Goal: Information Seeking & Learning: Learn about a topic

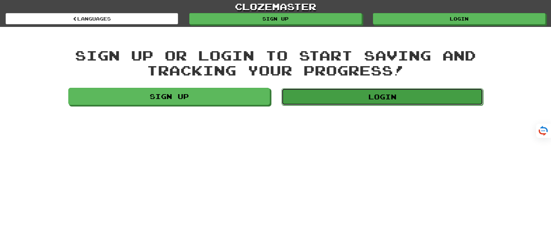
click at [363, 88] on link "Login" at bounding box center [382, 96] width 202 height 17
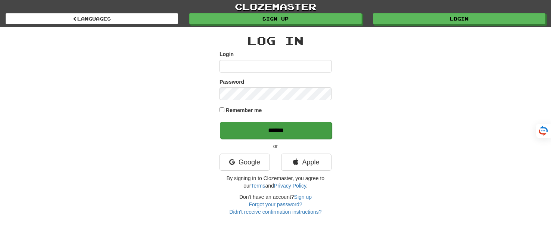
type input "*******"
click at [270, 132] on input "******" at bounding box center [276, 130] width 112 height 17
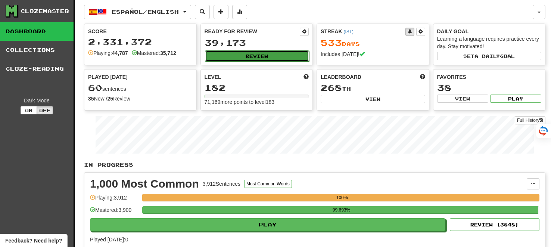
click at [260, 56] on button "Review" at bounding box center [257, 55] width 104 height 11
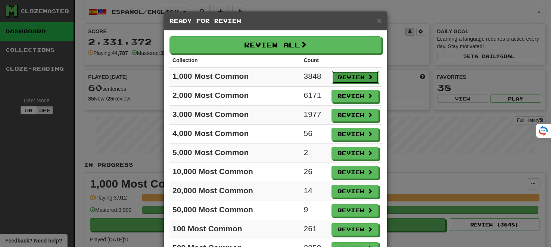
click at [349, 75] on button "Review" at bounding box center [355, 77] width 47 height 13
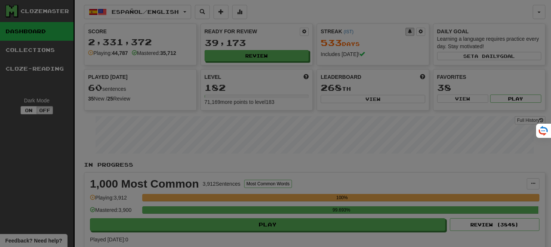
select select "**"
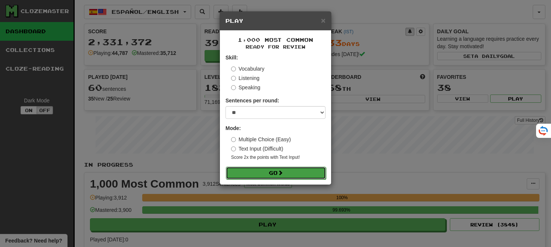
click at [278, 178] on button "Go" at bounding box center [276, 172] width 100 height 13
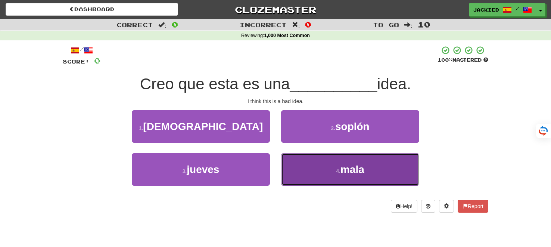
click at [326, 173] on button "4 . mala" at bounding box center [350, 169] width 138 height 32
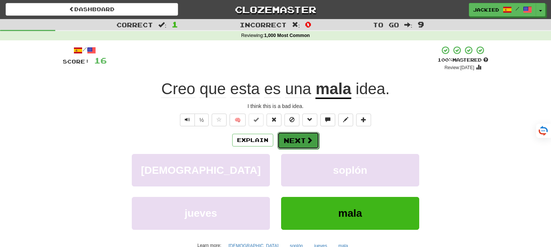
click at [286, 134] on button "Next" at bounding box center [298, 140] width 42 height 17
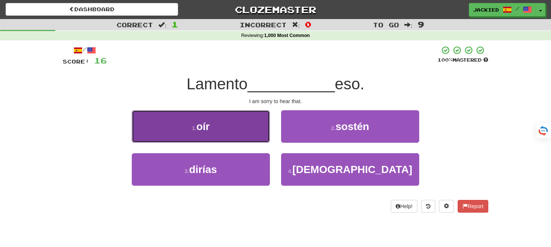
click at [206, 121] on span "oír" at bounding box center [202, 127] width 13 height 12
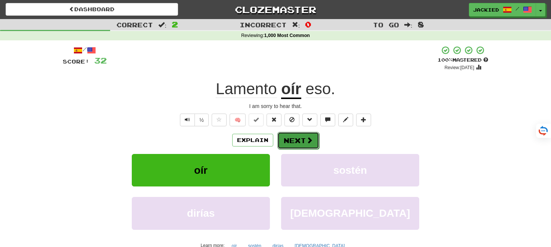
click at [290, 140] on button "Next" at bounding box center [298, 140] width 42 height 17
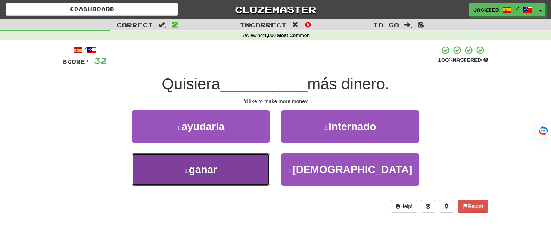
click at [199, 178] on button "3 . ganar" at bounding box center [201, 169] width 138 height 32
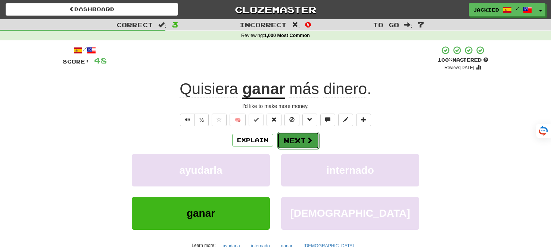
click at [293, 140] on button "Next" at bounding box center [298, 140] width 42 height 17
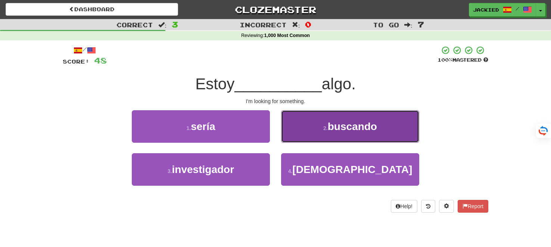
click at [353, 124] on span "buscando" at bounding box center [352, 127] width 49 height 12
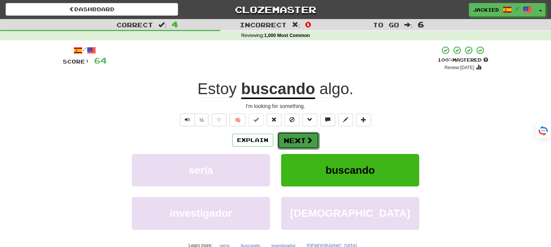
click at [295, 139] on button "Next" at bounding box center [298, 140] width 42 height 17
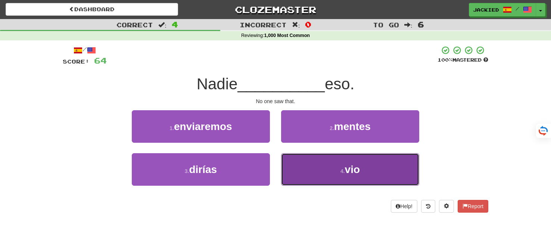
click at [325, 173] on button "4 . vio" at bounding box center [350, 169] width 138 height 32
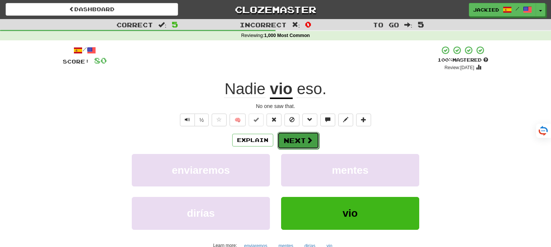
click at [294, 141] on button "Next" at bounding box center [298, 140] width 42 height 17
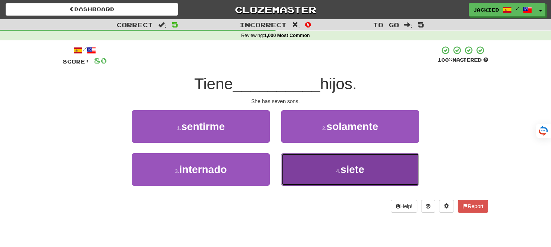
click at [313, 173] on button "4 . siete" at bounding box center [350, 169] width 138 height 32
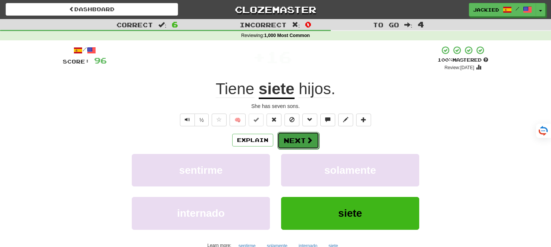
click at [293, 141] on button "Next" at bounding box center [298, 140] width 42 height 17
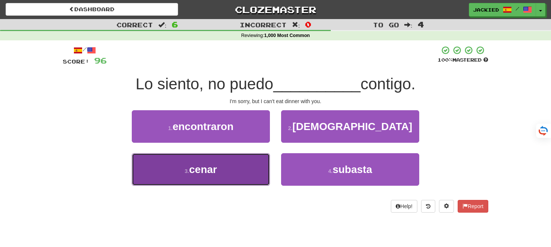
click at [205, 168] on span "cenar" at bounding box center [203, 169] width 28 height 12
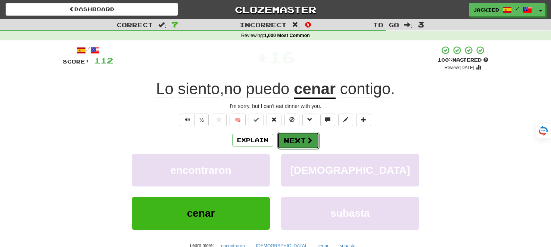
click at [306, 140] on span at bounding box center [309, 140] width 7 height 7
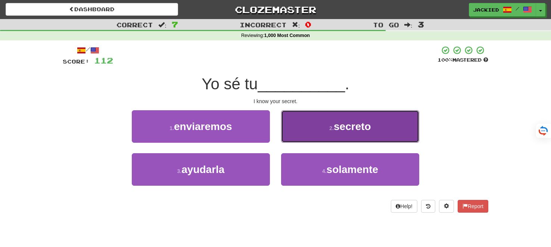
click at [376, 126] on button "2 . secreto" at bounding box center [350, 126] width 138 height 32
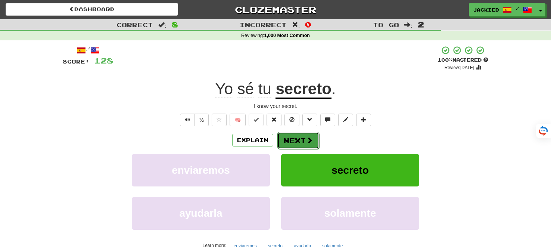
click at [293, 134] on button "Next" at bounding box center [298, 140] width 42 height 17
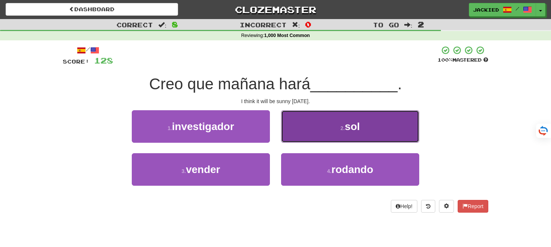
click at [327, 124] on button "2 . sol" at bounding box center [350, 126] width 138 height 32
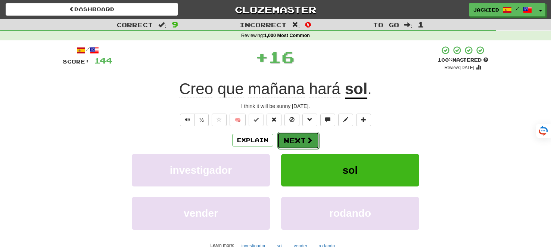
click at [299, 134] on button "Next" at bounding box center [298, 140] width 42 height 17
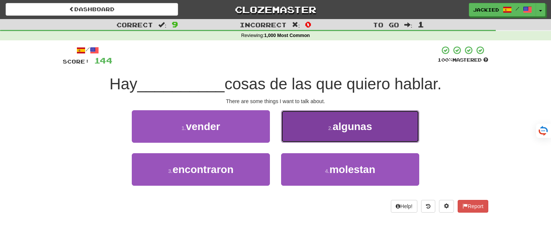
click at [338, 128] on span "algunas" at bounding box center [352, 127] width 40 height 12
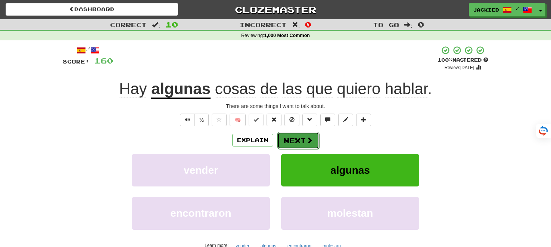
click at [289, 134] on button "Next" at bounding box center [298, 140] width 42 height 17
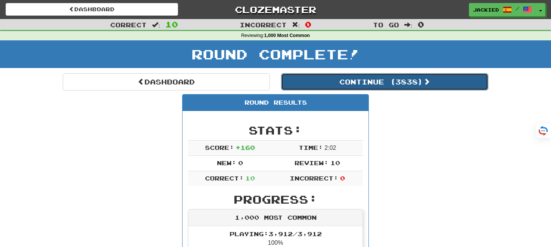
click at [337, 79] on button "Continue ( 3838 )" at bounding box center [384, 81] width 207 height 17
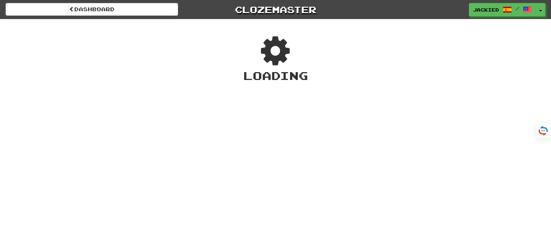
click at [337, 79] on div "Loading" at bounding box center [275, 76] width 551 height 16
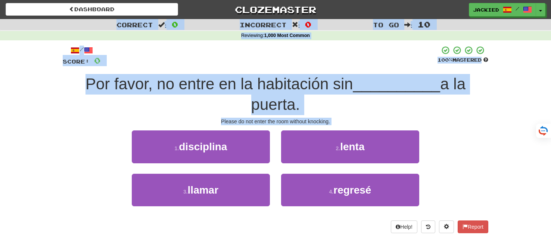
click at [303, 45] on div "/ Score: 0 100 % Mastered Por favor, no entre en la habitación sin __________ a…" at bounding box center [275, 141] width 425 height 203
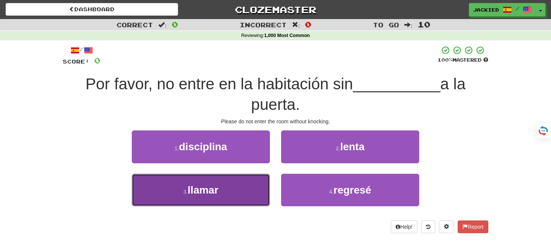
click at [204, 185] on span "llamar" at bounding box center [203, 190] width 31 height 12
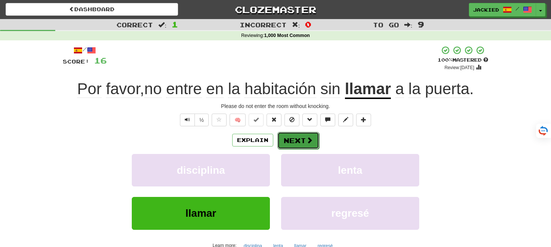
click at [298, 142] on button "Next" at bounding box center [298, 140] width 42 height 17
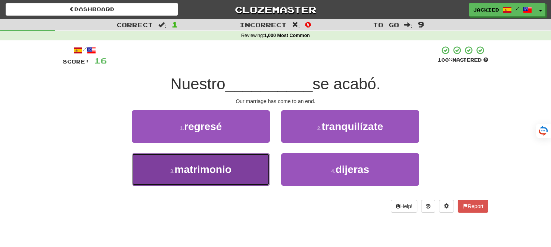
click at [189, 168] on span "matrimonio" at bounding box center [203, 169] width 57 height 12
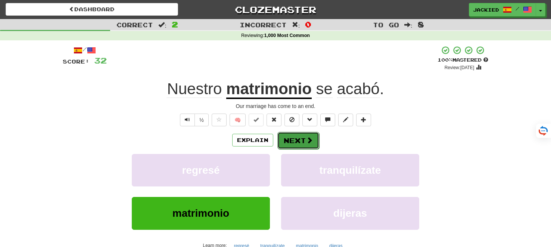
click at [301, 144] on button "Next" at bounding box center [298, 140] width 42 height 17
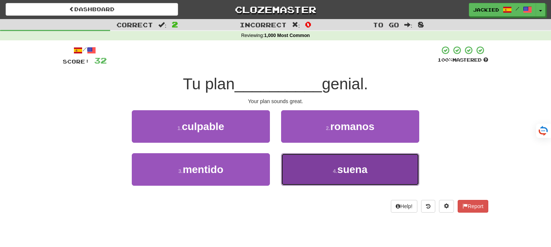
click at [332, 167] on button "4 . suena" at bounding box center [350, 169] width 138 height 32
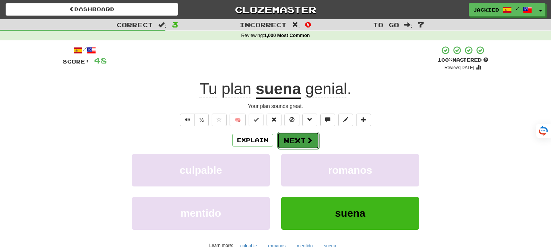
click at [288, 140] on button "Next" at bounding box center [298, 140] width 42 height 17
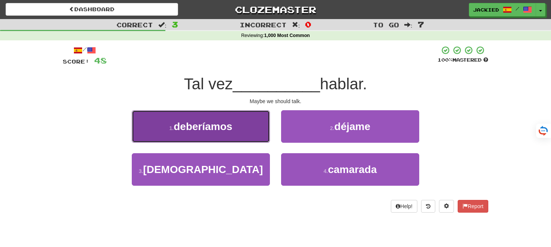
click at [185, 123] on span "deberíamos" at bounding box center [203, 127] width 59 height 12
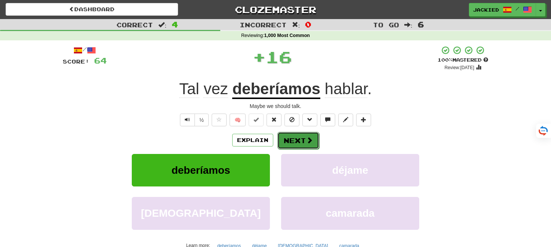
click at [297, 141] on button "Next" at bounding box center [298, 140] width 42 height 17
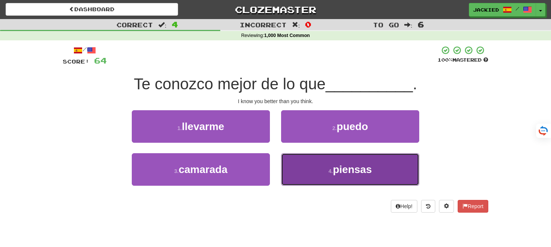
click at [357, 163] on span "piensas" at bounding box center [352, 169] width 39 height 12
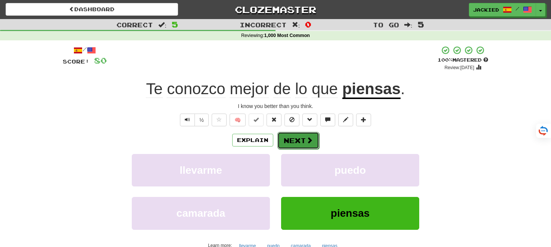
click at [297, 138] on button "Next" at bounding box center [298, 140] width 42 height 17
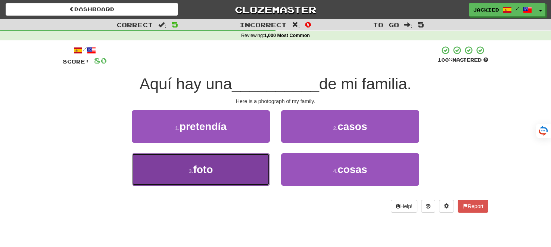
click at [217, 165] on button "3 . foto" at bounding box center [201, 169] width 138 height 32
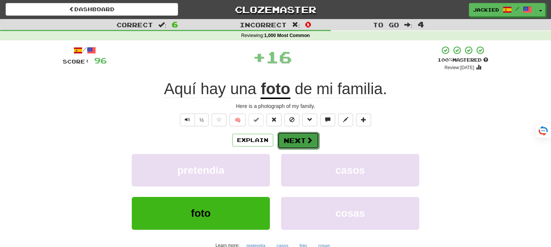
click at [296, 141] on button "Next" at bounding box center [298, 140] width 42 height 17
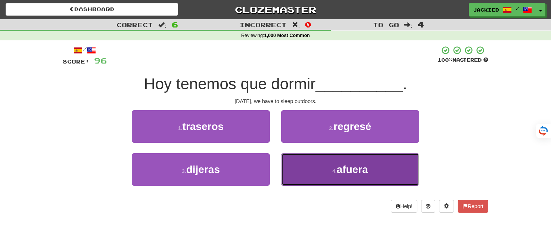
click at [316, 160] on button "4 . afuera" at bounding box center [350, 169] width 138 height 32
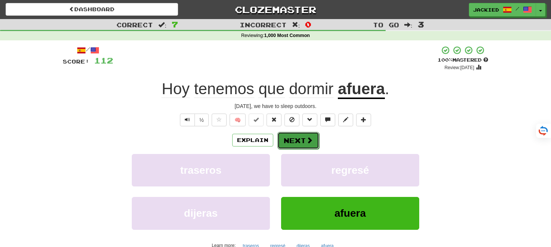
click at [297, 135] on button "Next" at bounding box center [298, 140] width 42 height 17
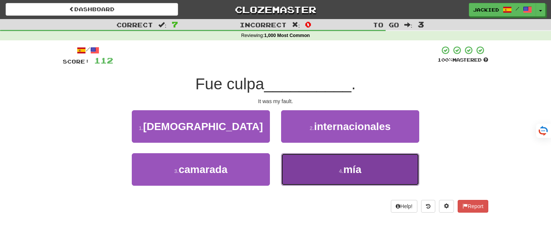
click at [325, 165] on button "4 . mía" at bounding box center [350, 169] width 138 height 32
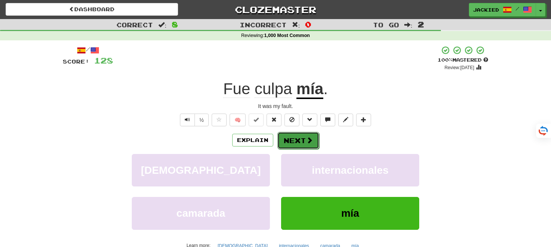
click at [297, 137] on button "Next" at bounding box center [298, 140] width 42 height 17
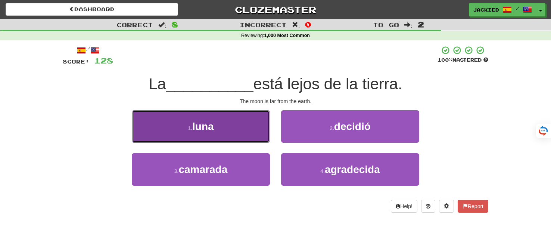
click at [231, 118] on button "1 . luna" at bounding box center [201, 126] width 138 height 32
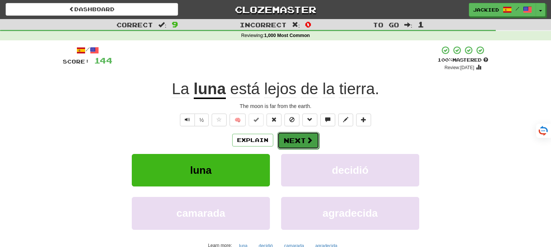
click at [296, 137] on button "Next" at bounding box center [298, 140] width 42 height 17
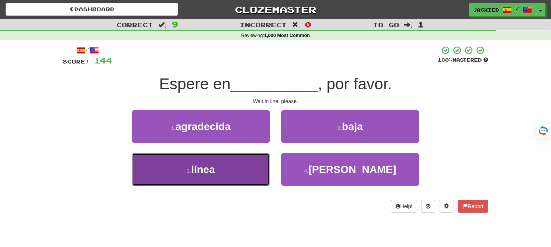
click at [211, 164] on span "línea" at bounding box center [203, 169] width 24 height 12
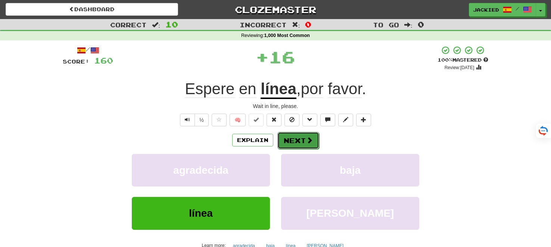
click at [299, 137] on button "Next" at bounding box center [298, 140] width 42 height 17
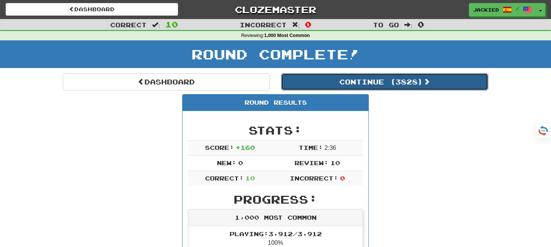
click at [390, 81] on button "Continue ( 3828 )" at bounding box center [384, 81] width 207 height 17
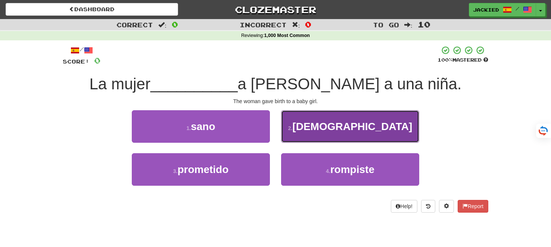
click at [298, 120] on button "2 . dio" at bounding box center [350, 126] width 138 height 32
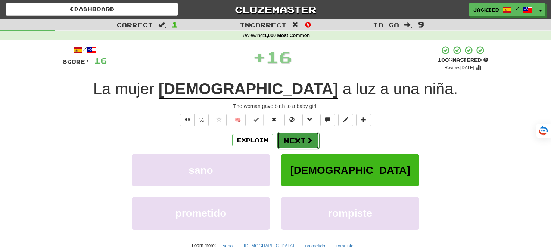
click at [285, 134] on button "Next" at bounding box center [298, 140] width 42 height 17
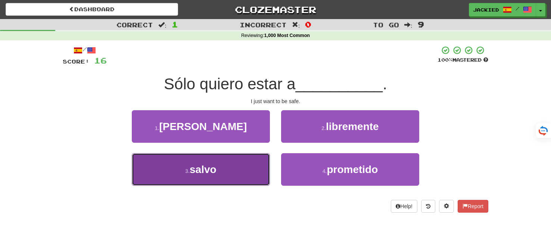
click at [214, 170] on span "salvo" at bounding box center [203, 169] width 27 height 12
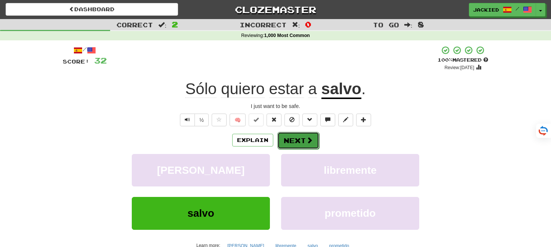
click at [292, 141] on button "Next" at bounding box center [298, 140] width 42 height 17
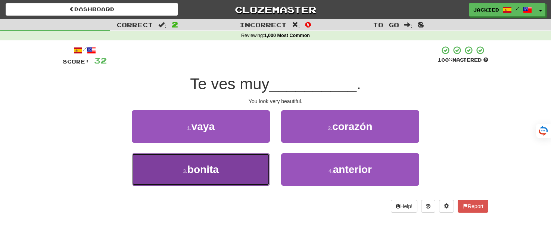
click at [206, 169] on span "bonita" at bounding box center [202, 169] width 31 height 12
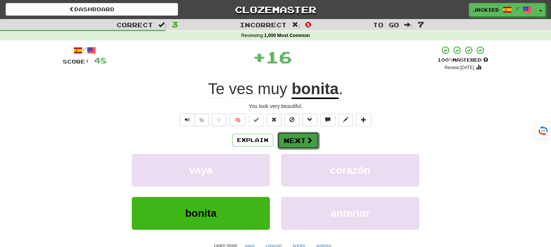
click at [294, 139] on button "Next" at bounding box center [298, 140] width 42 height 17
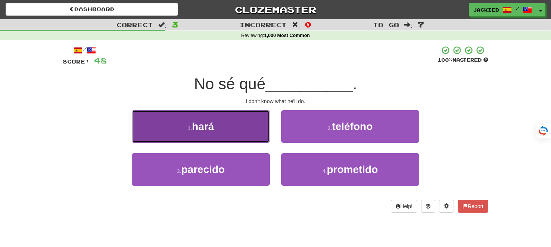
click at [203, 131] on span "hará" at bounding box center [203, 127] width 22 height 12
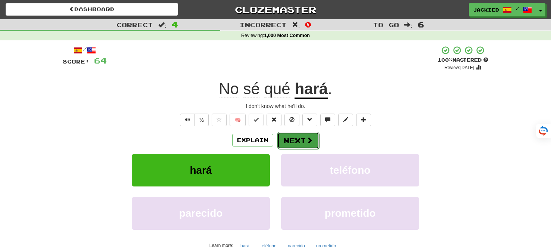
click at [296, 144] on button "Next" at bounding box center [298, 140] width 42 height 17
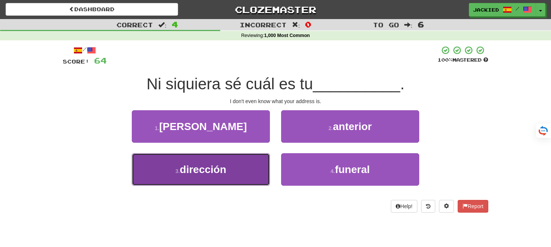
click at [207, 170] on span "dirección" at bounding box center [203, 169] width 46 height 12
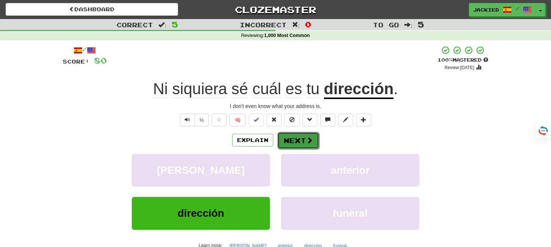
click at [297, 143] on button "Next" at bounding box center [298, 140] width 42 height 17
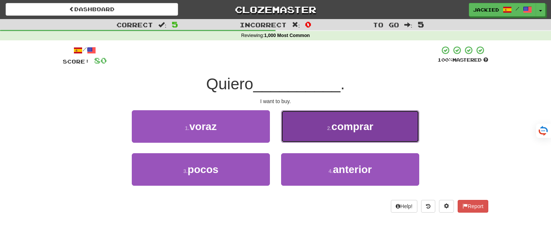
click at [333, 123] on span "comprar" at bounding box center [352, 127] width 42 height 12
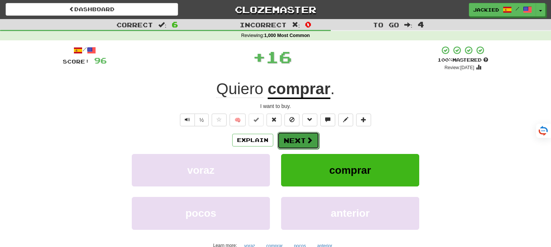
click at [289, 139] on button "Next" at bounding box center [298, 140] width 42 height 17
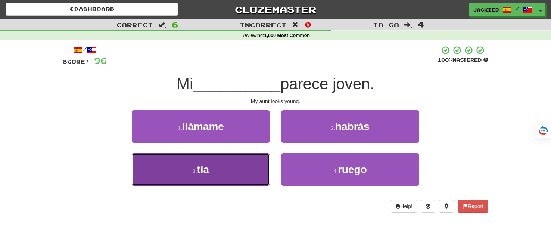
click at [194, 165] on button "3 . tía" at bounding box center [201, 169] width 138 height 32
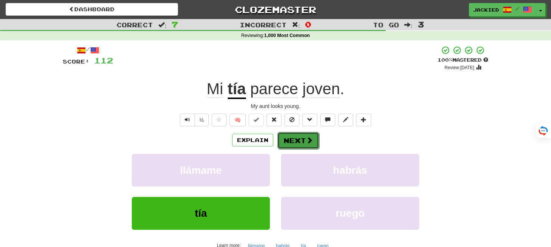
click at [288, 141] on button "Next" at bounding box center [298, 140] width 42 height 17
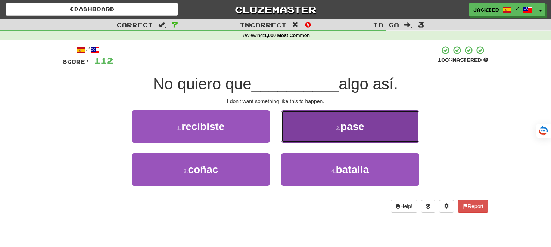
click at [303, 118] on button "2 . pase" at bounding box center [350, 126] width 138 height 32
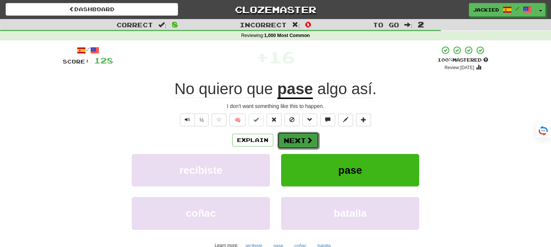
click at [288, 132] on button "Next" at bounding box center [298, 140] width 42 height 17
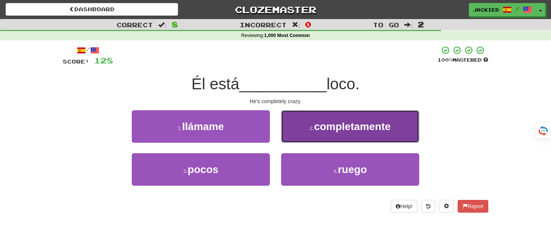
click at [361, 123] on span "completamente" at bounding box center [352, 127] width 76 height 12
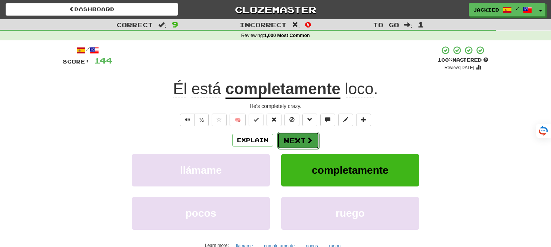
click at [290, 135] on button "Next" at bounding box center [298, 140] width 42 height 17
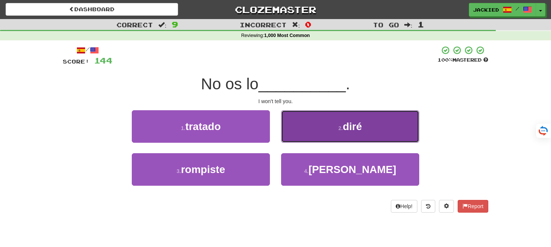
click at [325, 135] on button "2 . diré" at bounding box center [350, 126] width 138 height 32
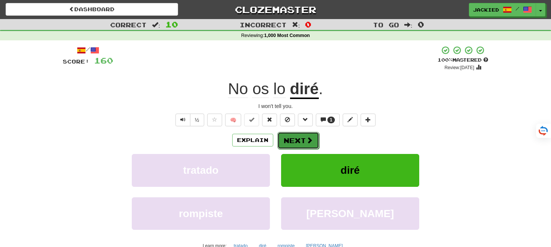
click at [289, 141] on button "Next" at bounding box center [298, 140] width 42 height 17
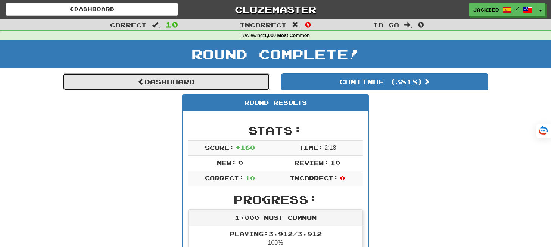
click at [163, 82] on link "Dashboard" at bounding box center [166, 81] width 207 height 17
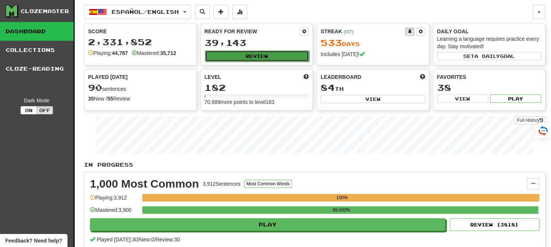
click at [257, 57] on button "Review" at bounding box center [257, 55] width 104 height 11
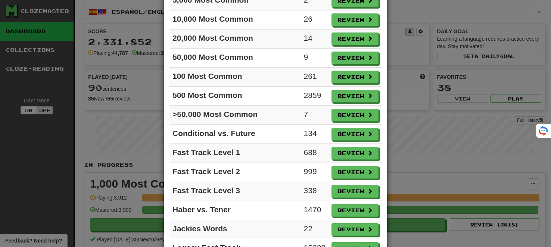
scroll to position [171, 0]
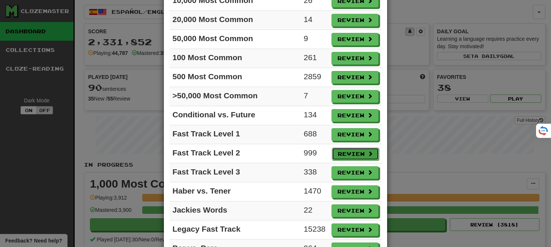
click at [355, 150] on button "Review" at bounding box center [355, 153] width 47 height 13
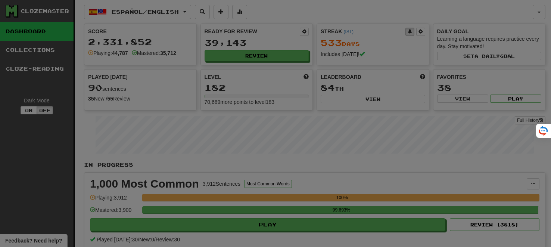
select select "**"
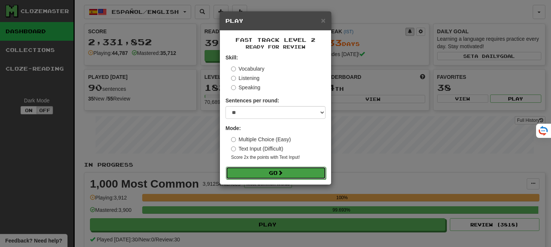
click at [272, 171] on button "Go" at bounding box center [276, 172] width 100 height 13
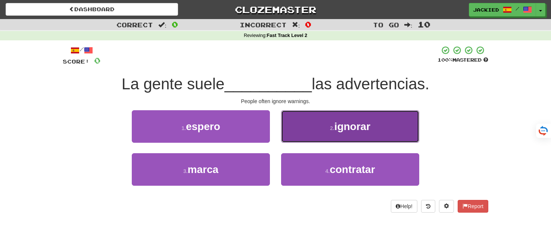
click at [307, 121] on button "2 . ignorar" at bounding box center [350, 126] width 138 height 32
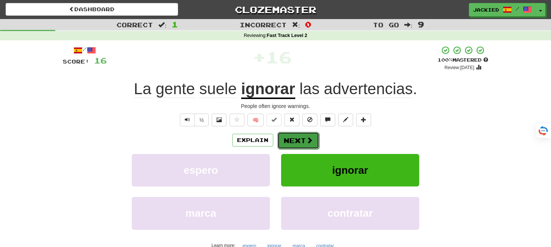
click at [290, 136] on button "Next" at bounding box center [298, 140] width 42 height 17
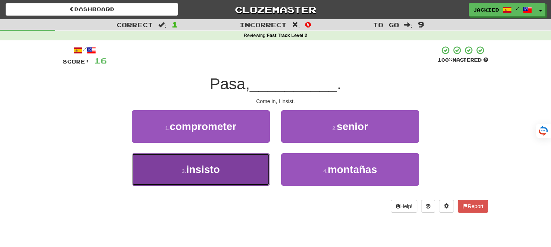
click at [215, 175] on button "3 . insisto" at bounding box center [201, 169] width 138 height 32
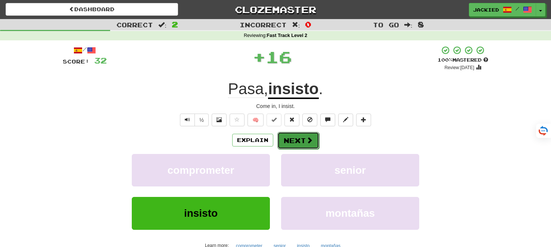
click at [295, 140] on button "Next" at bounding box center [298, 140] width 42 height 17
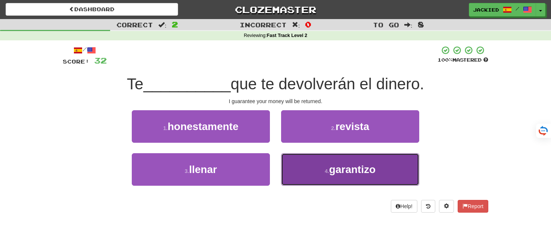
click at [304, 166] on button "4 . garantizo" at bounding box center [350, 169] width 138 height 32
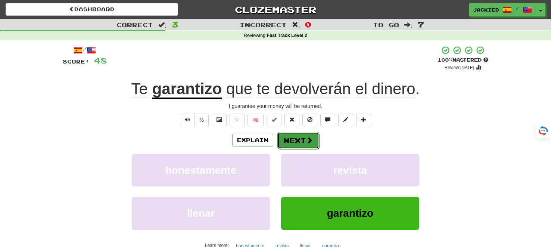
click at [289, 140] on button "Next" at bounding box center [298, 140] width 42 height 17
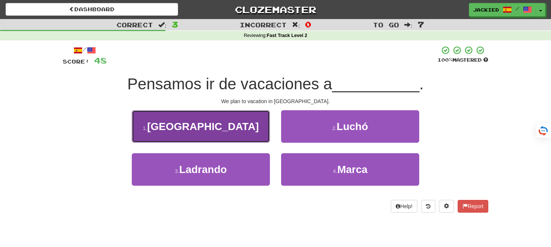
click at [194, 128] on span "Italia" at bounding box center [203, 127] width 112 height 12
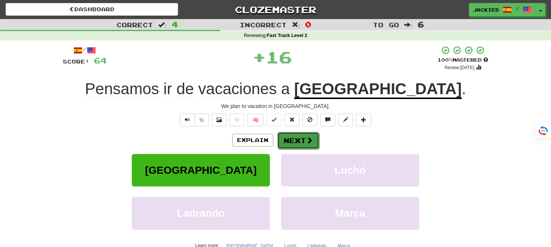
click at [288, 138] on button "Next" at bounding box center [298, 140] width 42 height 17
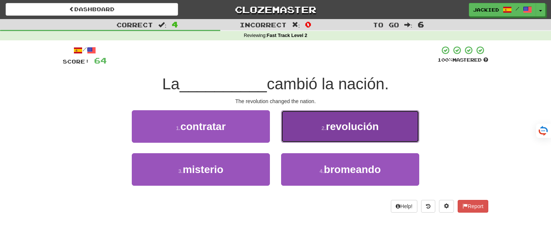
click at [317, 122] on button "2 . revolución" at bounding box center [350, 126] width 138 height 32
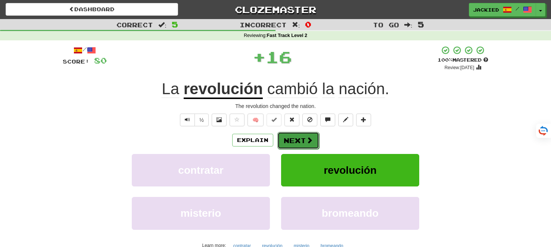
click at [289, 140] on button "Next" at bounding box center [298, 140] width 42 height 17
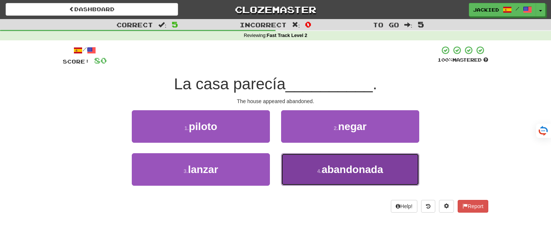
click at [323, 165] on span "abandonada" at bounding box center [352, 169] width 62 height 12
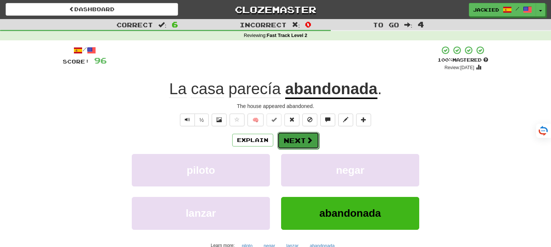
click at [291, 140] on button "Next" at bounding box center [298, 140] width 42 height 17
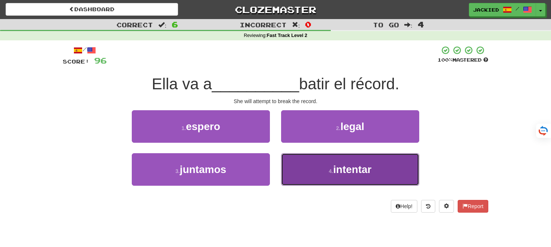
click at [323, 162] on button "4 . intentar" at bounding box center [350, 169] width 138 height 32
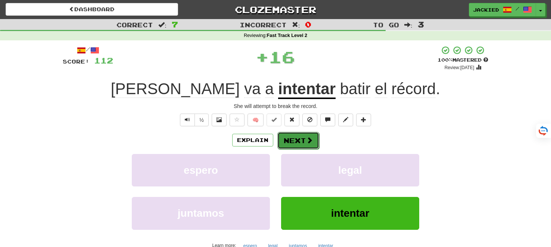
click at [296, 141] on button "Next" at bounding box center [298, 140] width 42 height 17
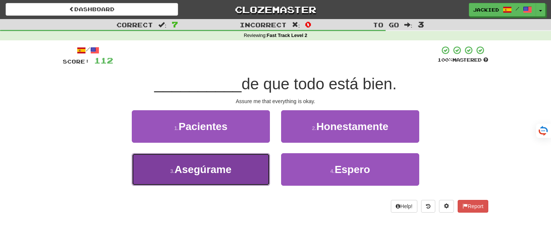
click at [229, 166] on span "Asegúrame" at bounding box center [203, 169] width 57 height 12
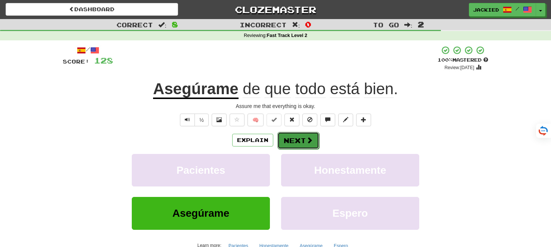
click at [292, 141] on button "Next" at bounding box center [298, 140] width 42 height 17
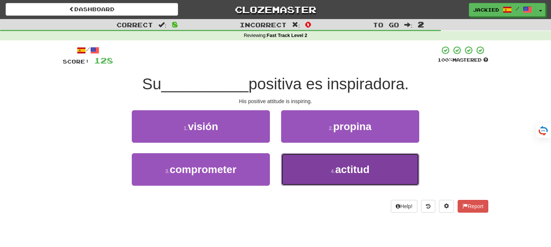
click at [319, 163] on button "4 . actitud" at bounding box center [350, 169] width 138 height 32
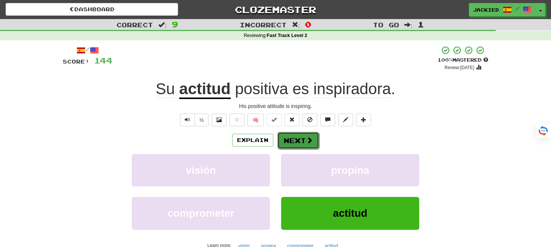
click at [295, 138] on button "Next" at bounding box center [298, 140] width 42 height 17
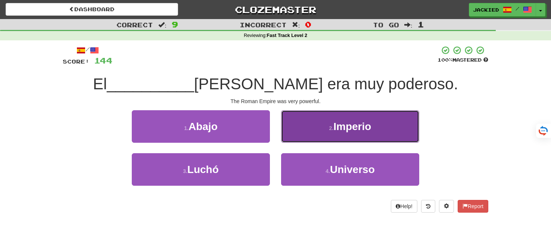
click at [315, 118] on button "2 . Imperio" at bounding box center [350, 126] width 138 height 32
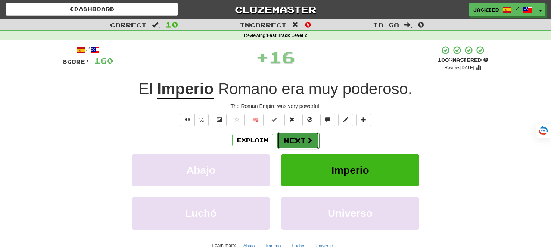
click at [291, 137] on button "Next" at bounding box center [298, 140] width 42 height 17
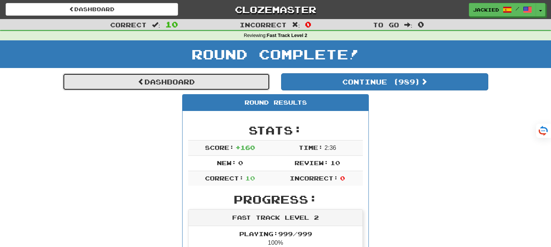
click at [159, 82] on link "Dashboard" at bounding box center [166, 81] width 207 height 17
